Goal: Task Accomplishment & Management: Manage account settings

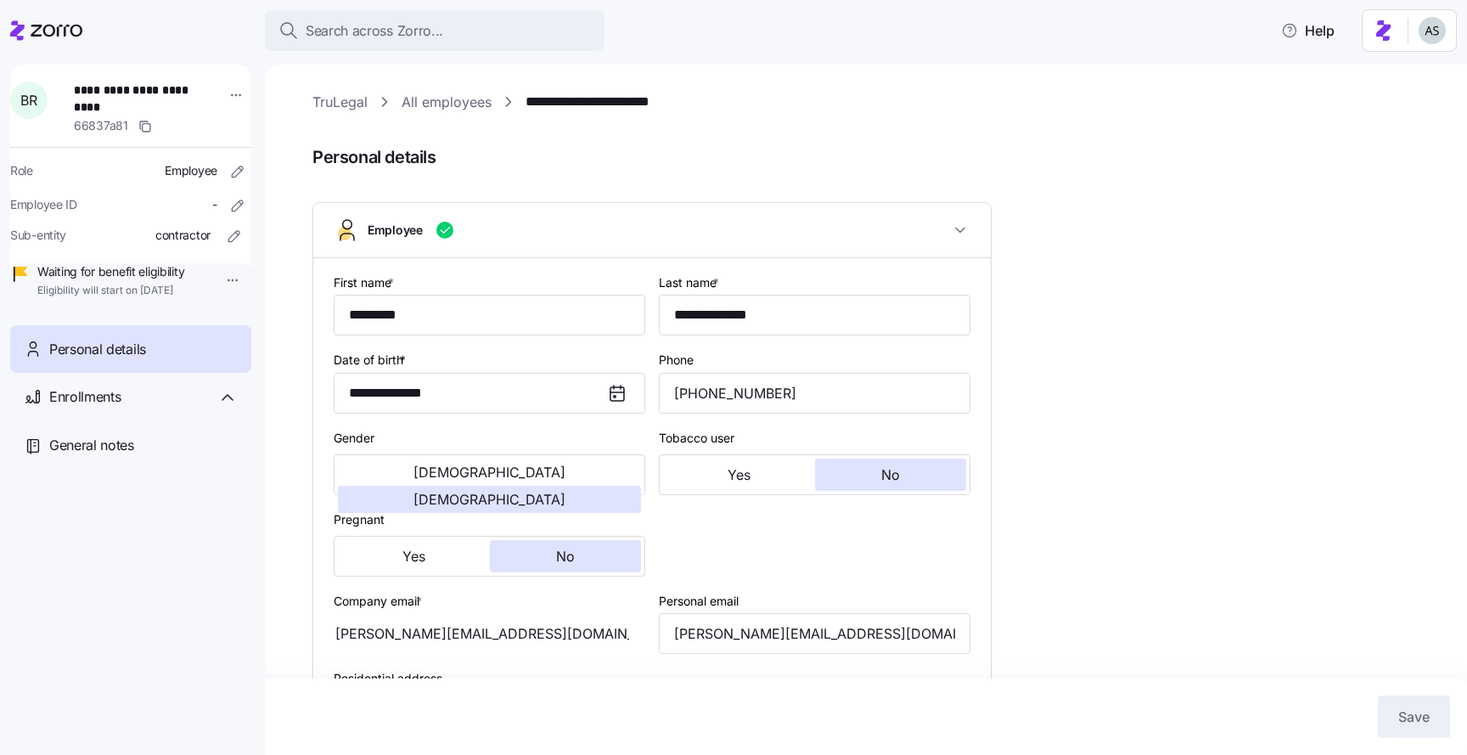
type input "Contractor"
click at [169, 408] on div "Enrollments" at bounding box center [143, 396] width 188 height 21
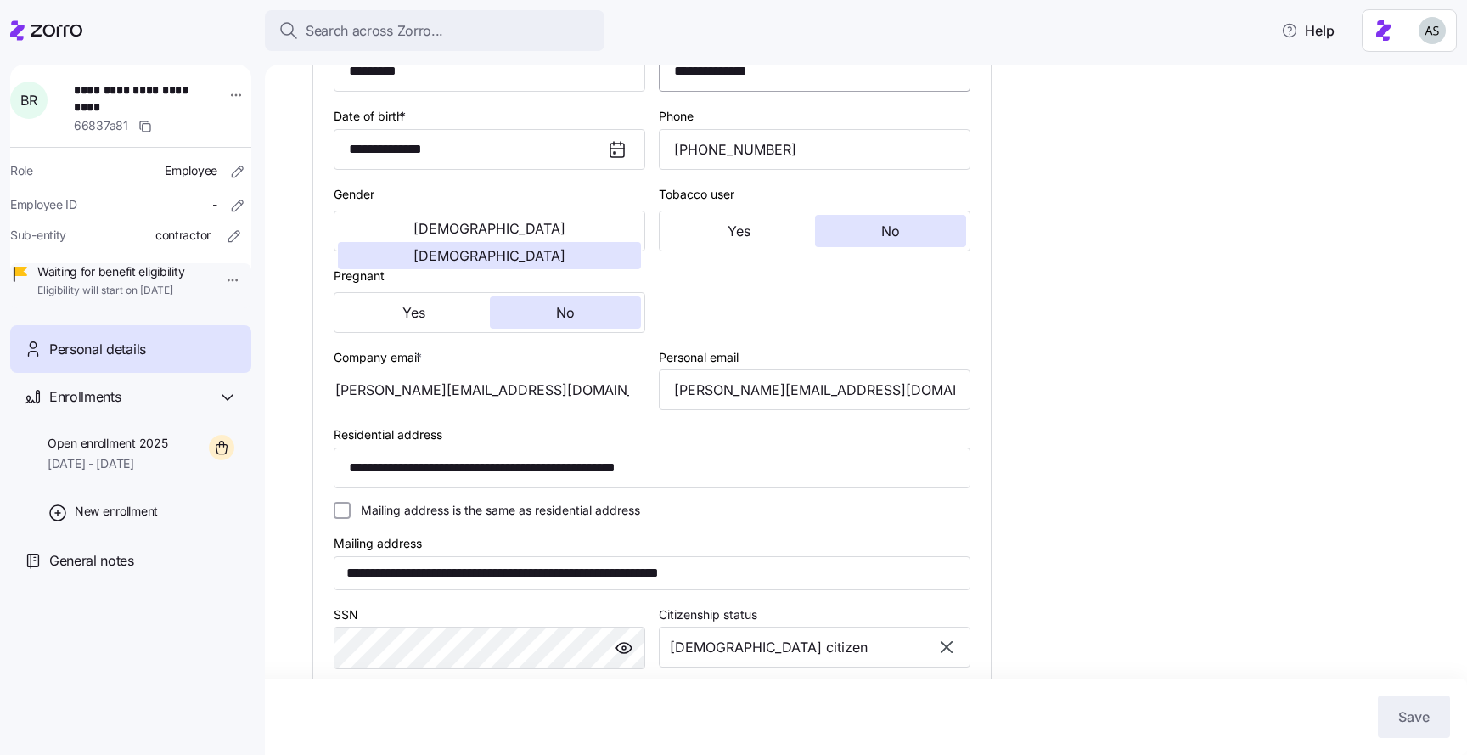
scroll to position [245, 0]
